Goal: Task Accomplishment & Management: Manage account settings

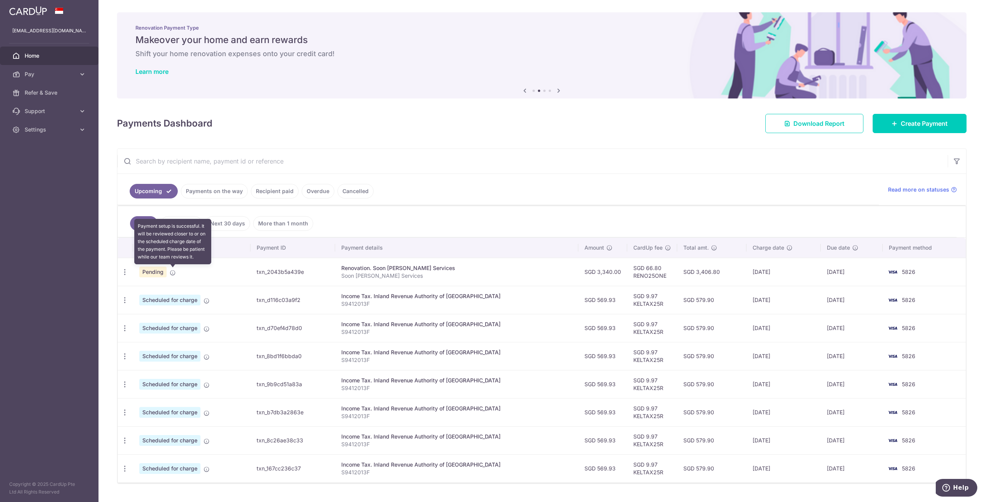
click at [173, 273] on icon at bounding box center [173, 273] width 6 height 6
click at [124, 272] on icon "button" at bounding box center [125, 272] width 8 height 8
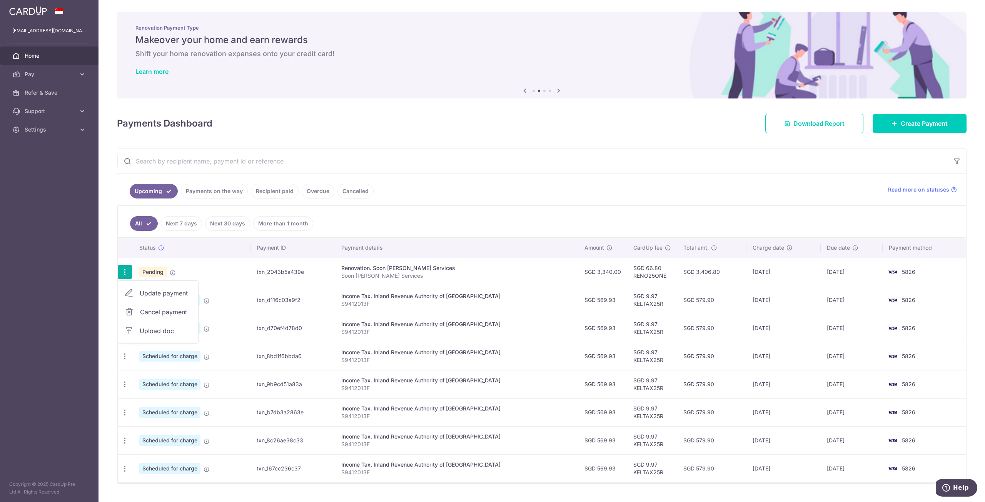
click at [149, 294] on span "Update payment" at bounding box center [166, 293] width 52 height 9
radio input "true"
type input "3,340.00"
type input "12/09/2025"
type input "Soon Lee Aircon Services"
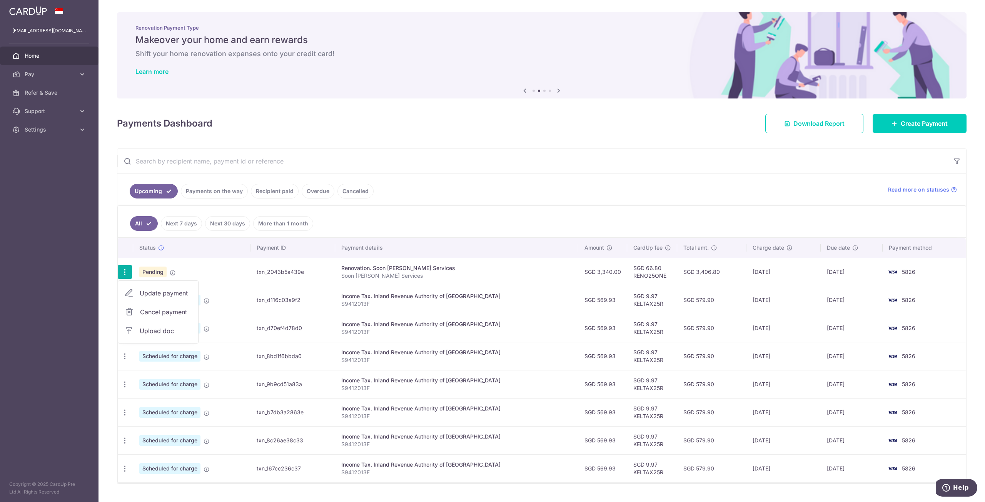
type input "Payment of Remaining Amount"
